Goal: Find specific page/section: Find specific page/section

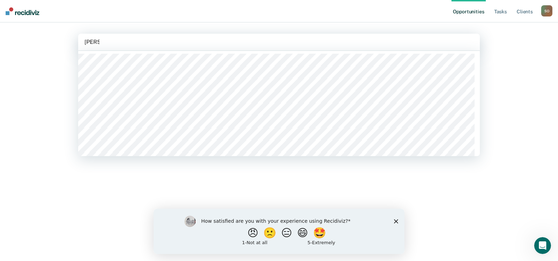
type input "[PERSON_NAME]"
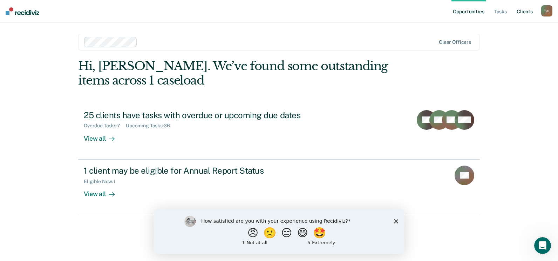
click at [519, 10] on link "Client s" at bounding box center [524, 11] width 19 height 22
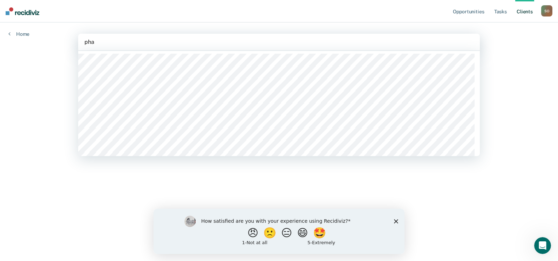
type input "pha-"
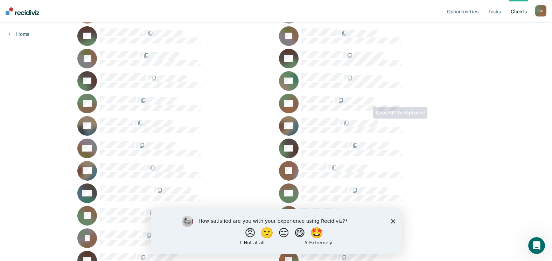
scroll to position [105, 0]
